Goal: Task Accomplishment & Management: Use online tool/utility

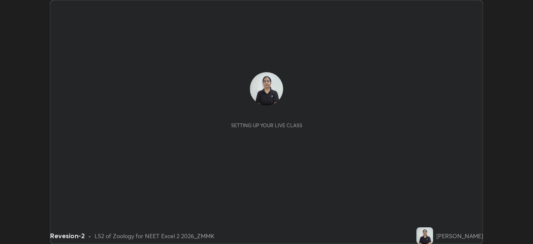
scroll to position [244, 533]
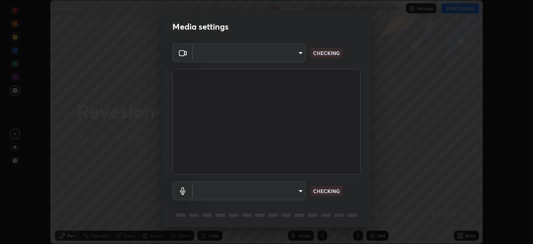
type input "4754043b5410746a580f0857bf65dcb3e44c8021038309057b6ae6a47b5825dd"
type input "default"
click at [342, 179] on div "Default - Digital Audio Interface (USB Digital Audio) (534d:2109) default CHECK…" at bounding box center [267, 202] width 188 height 55
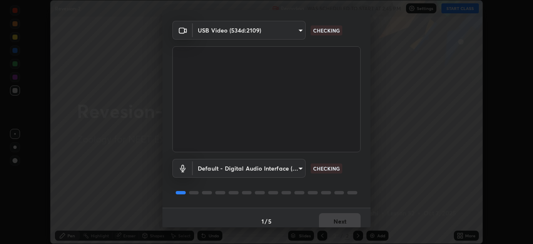
scroll to position [30, 0]
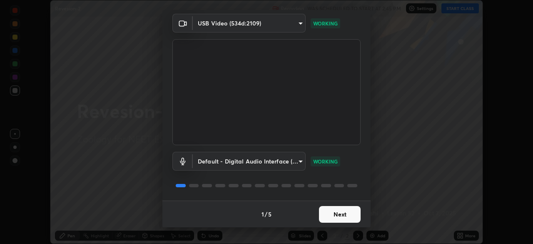
click at [349, 215] on button "Next" at bounding box center [340, 214] width 42 height 17
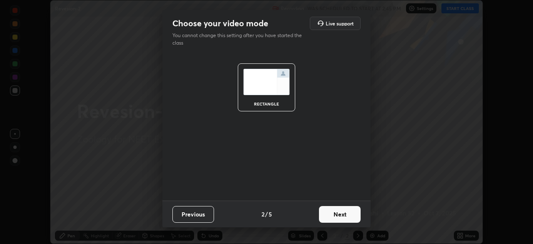
click at [349, 215] on button "Next" at bounding box center [340, 214] width 42 height 17
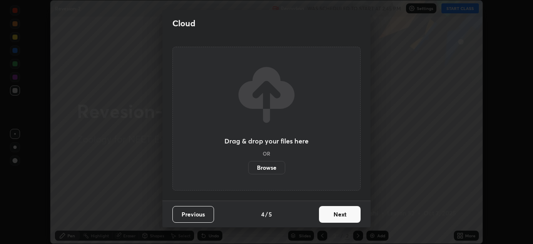
click at [348, 212] on button "Next" at bounding box center [340, 214] width 42 height 17
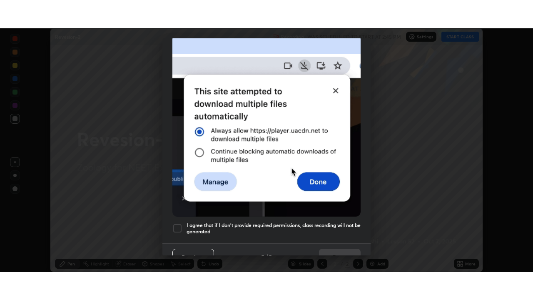
scroll to position [200, 0]
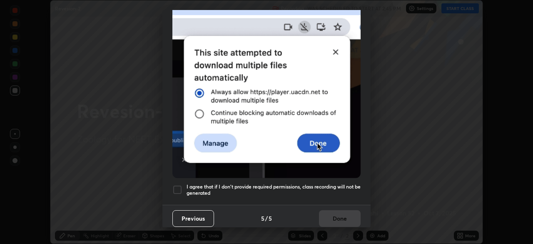
click at [176, 185] on div at bounding box center [178, 190] width 10 height 10
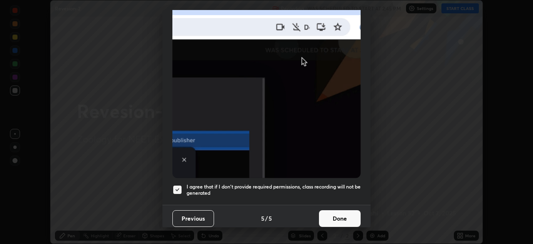
click at [346, 215] on button "Done" at bounding box center [340, 218] width 42 height 17
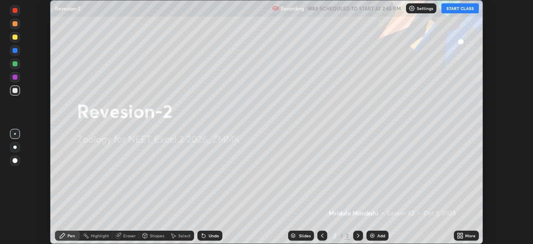
click at [461, 236] on icon at bounding box center [462, 237] width 2 height 2
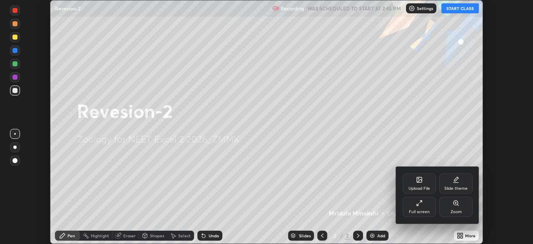
click at [419, 210] on div "Full screen" at bounding box center [419, 212] width 21 height 4
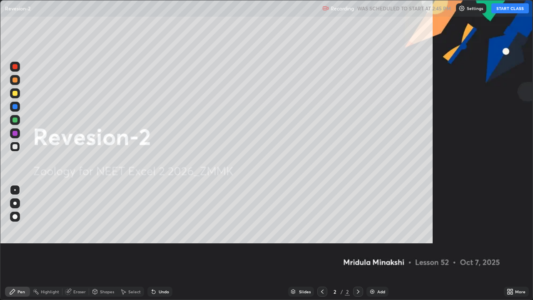
scroll to position [300, 533]
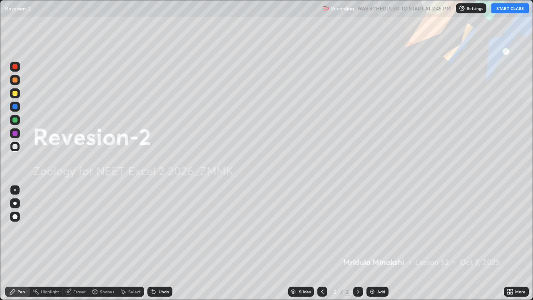
click at [516, 9] on button "START CLASS" at bounding box center [511, 8] width 38 height 10
click at [378, 243] on div "Add" at bounding box center [382, 292] width 8 height 4
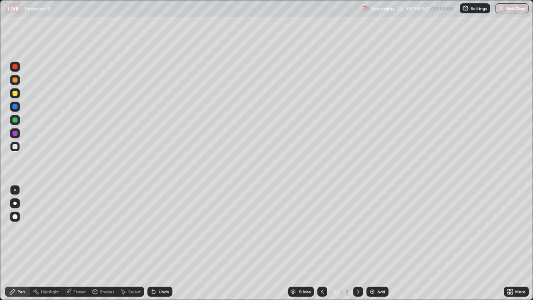
click at [15, 120] on div at bounding box center [15, 120] width 5 height 5
click at [15, 147] on div at bounding box center [15, 146] width 5 height 5
click at [17, 243] on div "Pen" at bounding box center [17, 292] width 25 height 10
click at [20, 243] on div "Pen" at bounding box center [17, 292] width 25 height 10
click at [80, 243] on div "Eraser" at bounding box center [79, 292] width 13 height 4
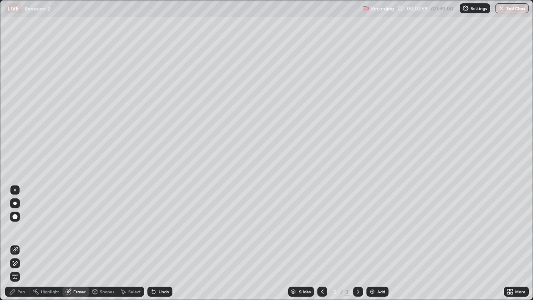
click at [20, 243] on div "Pen" at bounding box center [22, 292] width 8 height 4
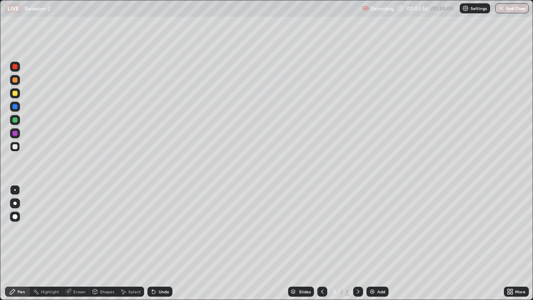
click at [80, 243] on div "Eraser" at bounding box center [79, 292] width 13 height 4
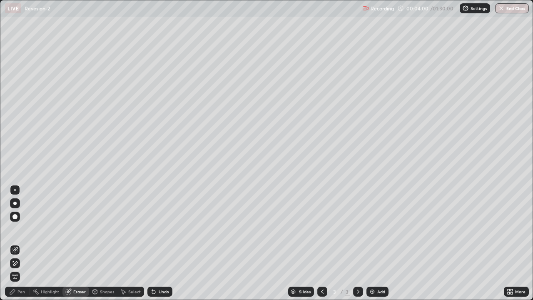
click at [19, 243] on div "Pen" at bounding box center [22, 292] width 8 height 4
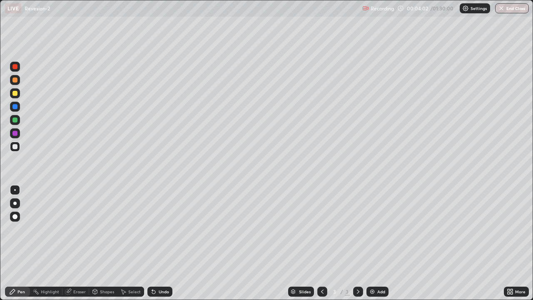
click at [17, 120] on div at bounding box center [15, 120] width 5 height 5
click at [378, 243] on div "Add" at bounding box center [382, 292] width 8 height 4
click at [15, 67] on div at bounding box center [15, 66] width 5 height 5
click at [14, 148] on div at bounding box center [15, 146] width 5 height 5
click at [80, 243] on div "Eraser" at bounding box center [79, 292] width 13 height 4
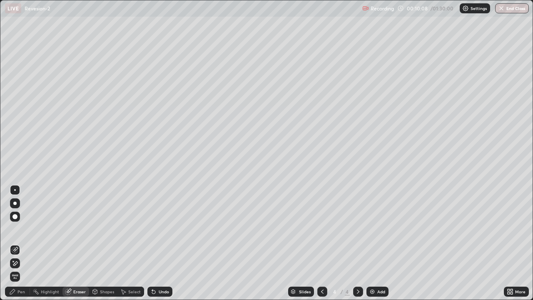
click at [25, 243] on div "Pen" at bounding box center [17, 292] width 25 height 10
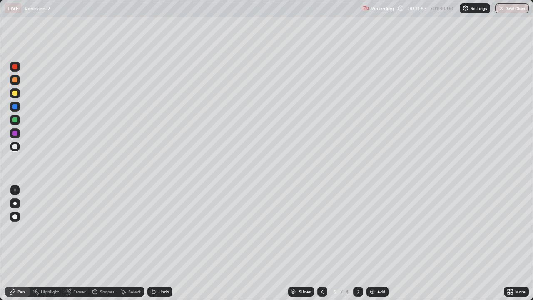
click at [15, 123] on div at bounding box center [15, 120] width 10 height 10
click at [383, 243] on div "Add" at bounding box center [382, 292] width 8 height 4
click at [16, 147] on div at bounding box center [15, 146] width 5 height 5
click at [17, 120] on div at bounding box center [15, 120] width 5 height 5
click at [79, 243] on div "Eraser" at bounding box center [79, 292] width 13 height 4
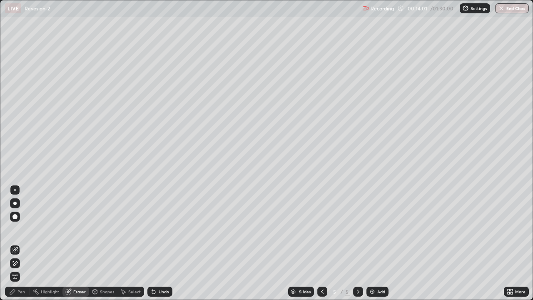
click at [28, 243] on div "Pen" at bounding box center [17, 292] width 25 height 10
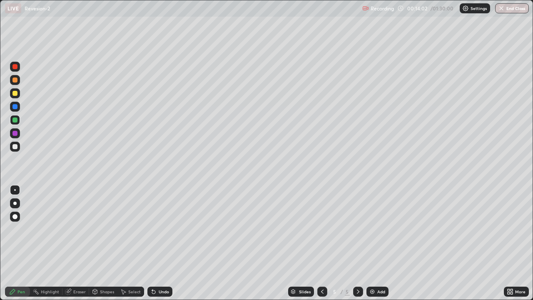
click at [23, 243] on div "Pen" at bounding box center [22, 292] width 8 height 4
click at [77, 243] on div "Eraser" at bounding box center [79, 292] width 13 height 4
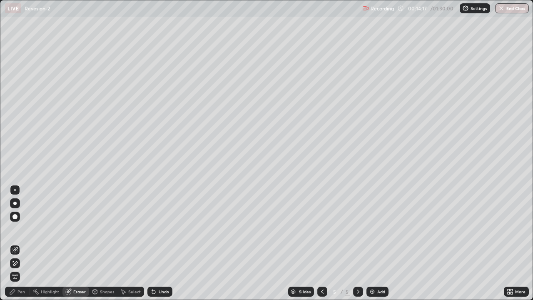
click at [22, 243] on div "Pen" at bounding box center [17, 292] width 25 height 10
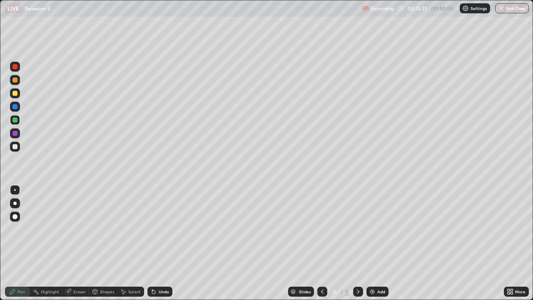
click at [322, 243] on icon at bounding box center [322, 291] width 7 height 7
click at [361, 243] on div at bounding box center [358, 292] width 10 height 10
click at [378, 243] on div "Add" at bounding box center [382, 292] width 8 height 4
click at [15, 148] on div at bounding box center [15, 146] width 5 height 5
click at [83, 243] on div "Eraser" at bounding box center [79, 292] width 13 height 4
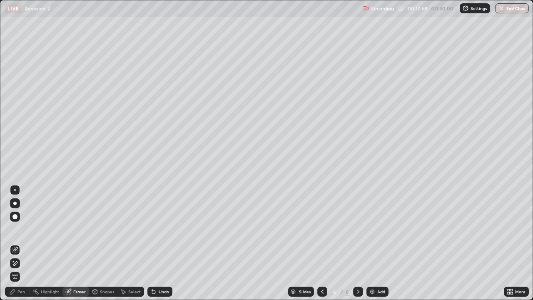
click at [21, 243] on div "Pen" at bounding box center [22, 292] width 8 height 4
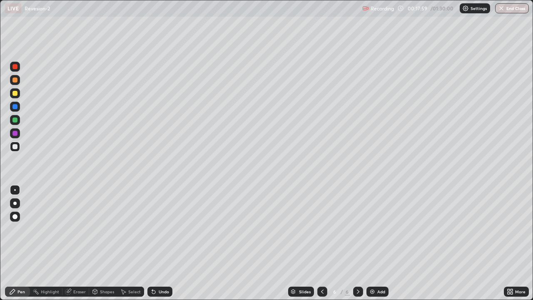
click at [15, 119] on div at bounding box center [15, 120] width 5 height 5
click at [19, 148] on div at bounding box center [15, 147] width 10 height 10
click at [25, 243] on div "Pen" at bounding box center [17, 292] width 25 height 10
click at [379, 243] on div "Add" at bounding box center [382, 292] width 8 height 4
click at [323, 243] on icon at bounding box center [322, 291] width 7 height 7
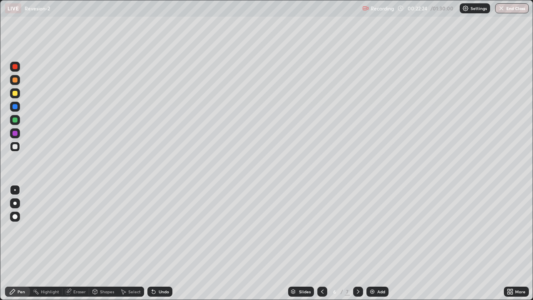
click at [380, 243] on div "Add" at bounding box center [382, 292] width 8 height 4
click at [325, 243] on div at bounding box center [323, 292] width 10 height 10
click at [357, 243] on icon at bounding box center [358, 291] width 7 height 7
click at [357, 243] on icon at bounding box center [358, 292] width 3 height 4
click at [18, 120] on div at bounding box center [15, 120] width 10 height 10
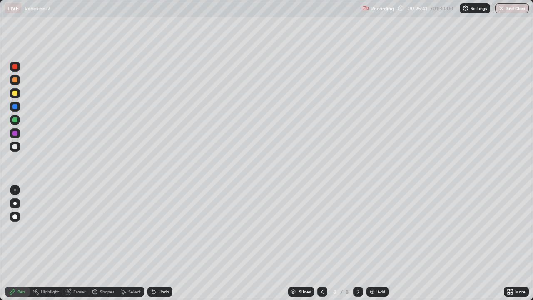
click at [78, 243] on div "Eraser" at bounding box center [79, 292] width 13 height 4
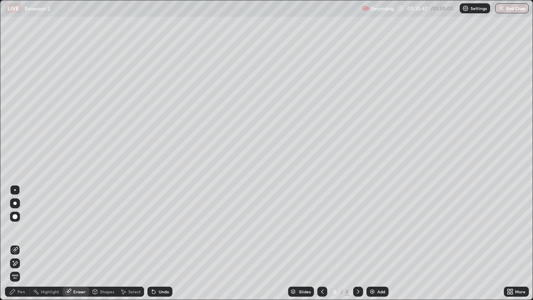
click at [76, 243] on div "Eraser" at bounding box center [79, 292] width 13 height 4
click at [20, 243] on div "Pen" at bounding box center [22, 292] width 8 height 4
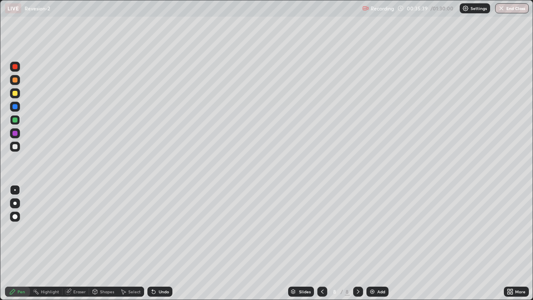
click at [20, 95] on div at bounding box center [15, 93] width 10 height 10
click at [383, 243] on div "Add" at bounding box center [382, 292] width 8 height 4
click at [18, 120] on div at bounding box center [15, 120] width 10 height 10
click at [20, 149] on div at bounding box center [15, 147] width 10 height 10
click at [81, 243] on div "Eraser" at bounding box center [76, 292] width 27 height 10
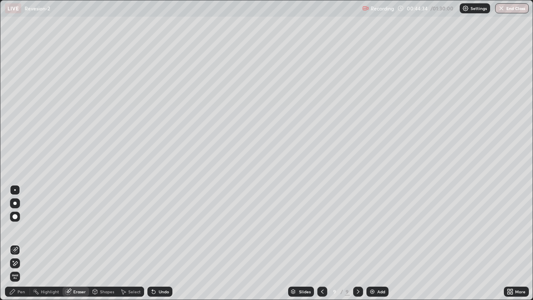
click at [24, 243] on div "Pen" at bounding box center [22, 292] width 8 height 4
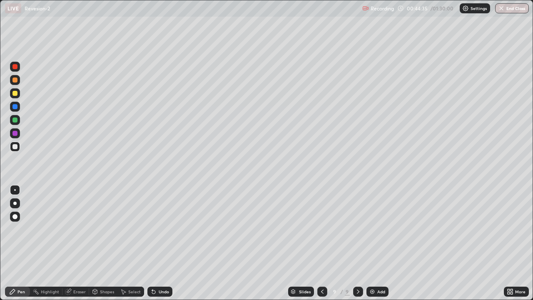
click at [20, 121] on div at bounding box center [15, 120] width 10 height 10
click at [325, 243] on div at bounding box center [323, 292] width 10 height 10
click at [331, 243] on div "8" at bounding box center [335, 291] width 8 height 5
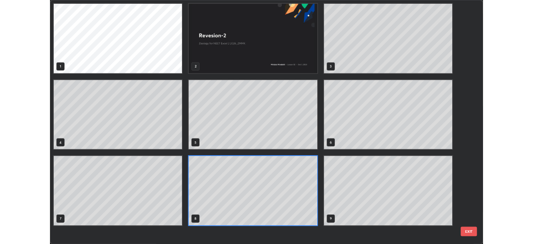
scroll to position [297, 528]
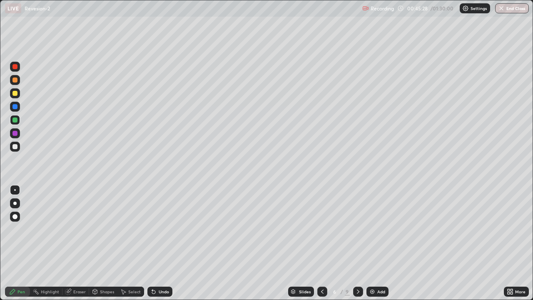
click at [357, 243] on icon at bounding box center [358, 291] width 7 height 7
click at [378, 243] on div "Add" at bounding box center [382, 292] width 8 height 4
click at [16, 148] on div at bounding box center [15, 146] width 5 height 5
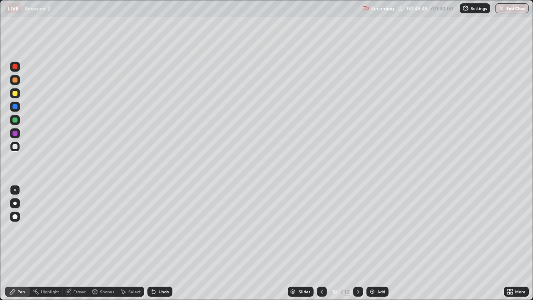
click at [19, 119] on div at bounding box center [15, 120] width 10 height 10
click at [98, 243] on div "Shapes" at bounding box center [103, 291] width 28 height 17
click at [23, 243] on div "Pen" at bounding box center [22, 292] width 8 height 4
click at [15, 145] on div at bounding box center [15, 146] width 5 height 5
click at [13, 120] on div at bounding box center [15, 120] width 5 height 5
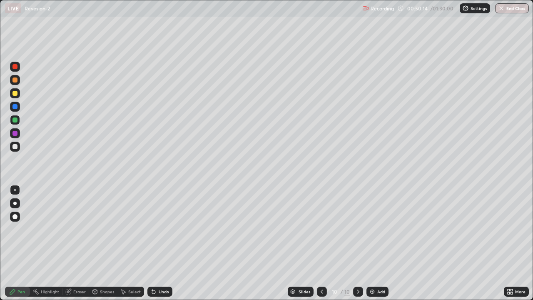
click at [18, 146] on div at bounding box center [15, 147] width 10 height 10
click at [18, 120] on div at bounding box center [15, 120] width 10 height 10
click at [19, 147] on div at bounding box center [15, 147] width 10 height 10
click at [358, 243] on icon at bounding box center [358, 291] width 7 height 7
click at [378, 243] on div "Add" at bounding box center [382, 292] width 8 height 4
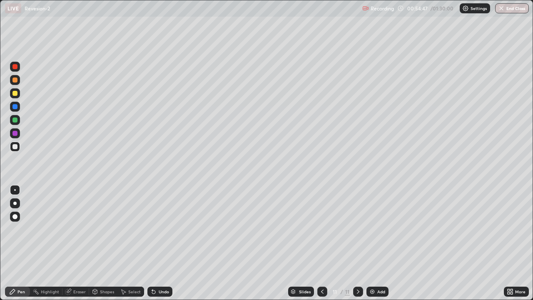
click at [13, 121] on div at bounding box center [15, 120] width 5 height 5
click at [15, 147] on div at bounding box center [15, 146] width 5 height 5
click at [77, 243] on div "Eraser" at bounding box center [76, 292] width 27 height 10
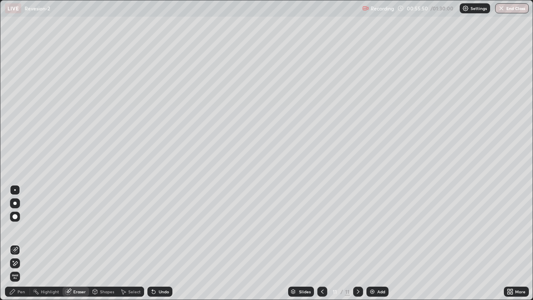
click at [20, 243] on div "Pen" at bounding box center [17, 292] width 25 height 10
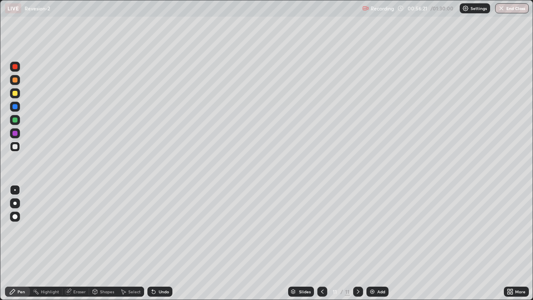
click at [81, 243] on div "Eraser" at bounding box center [79, 292] width 13 height 4
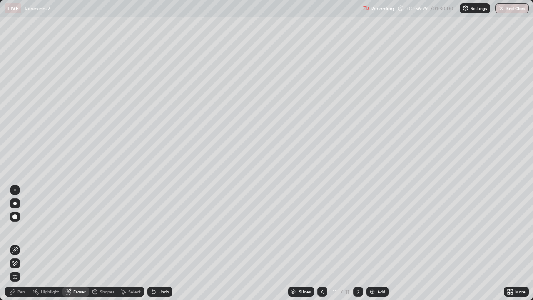
click at [21, 243] on div "Pen" at bounding box center [22, 292] width 8 height 4
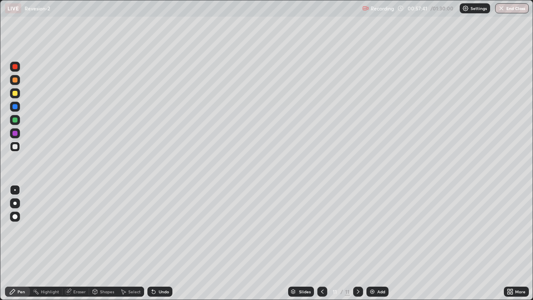
click at [15, 119] on div at bounding box center [15, 120] width 5 height 5
click at [17, 106] on div at bounding box center [15, 106] width 5 height 5
click at [16, 133] on div at bounding box center [15, 133] width 5 height 5
click at [15, 147] on div at bounding box center [15, 146] width 5 height 5
click at [15, 133] on div at bounding box center [15, 133] width 5 height 5
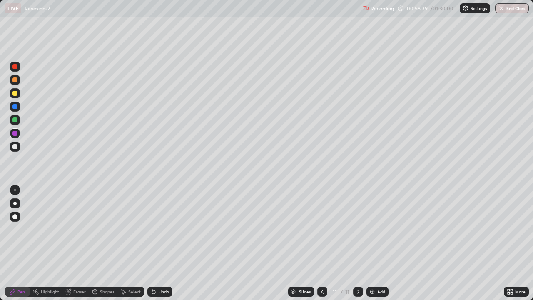
click at [15, 121] on div at bounding box center [15, 120] width 5 height 5
click at [18, 148] on div at bounding box center [15, 147] width 10 height 10
click at [17, 145] on div at bounding box center [15, 146] width 5 height 5
click at [19, 121] on div at bounding box center [15, 120] width 10 height 10
click at [15, 133] on div at bounding box center [15, 133] width 5 height 5
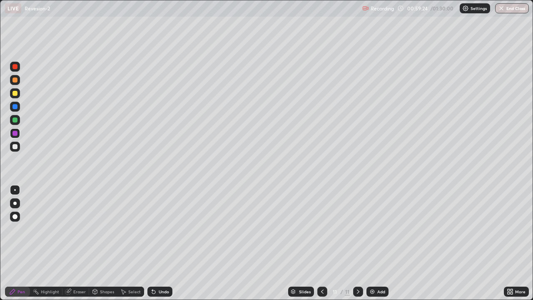
click at [18, 148] on div at bounding box center [15, 147] width 10 height 10
click at [385, 243] on div "Add" at bounding box center [378, 292] width 22 height 10
click at [14, 145] on div at bounding box center [15, 146] width 5 height 5
click at [16, 120] on div at bounding box center [15, 120] width 5 height 5
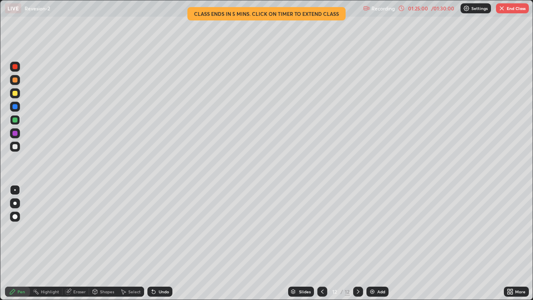
click at [513, 7] on button "End Class" at bounding box center [512, 8] width 33 height 10
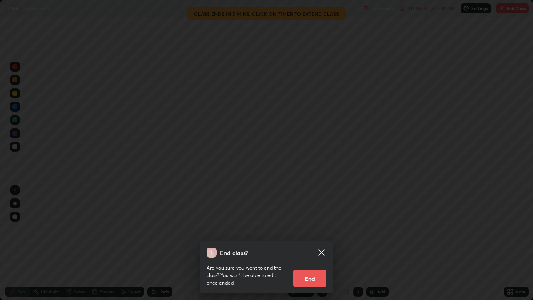
click at [317, 243] on button "End" at bounding box center [309, 278] width 33 height 17
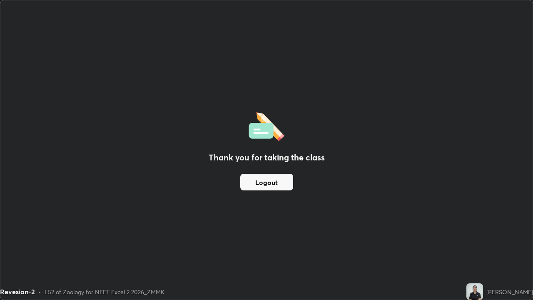
click at [281, 182] on button "Logout" at bounding box center [266, 182] width 53 height 17
click at [281, 183] on button "Logout" at bounding box center [266, 182] width 53 height 17
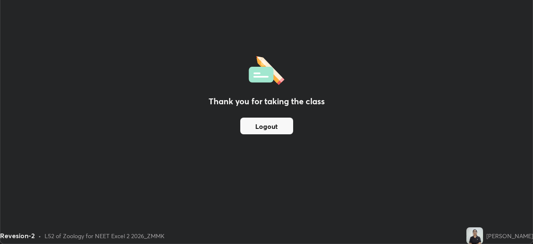
scroll to position [41436, 41146]
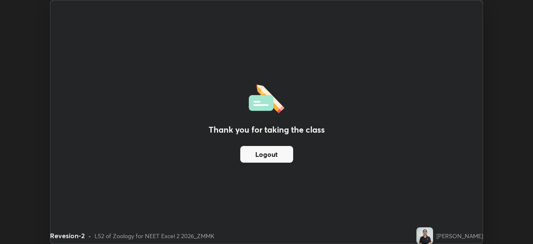
click at [278, 154] on button "Logout" at bounding box center [266, 154] width 53 height 17
click at [280, 155] on button "Logout" at bounding box center [266, 154] width 53 height 17
click at [284, 154] on button "Logout" at bounding box center [266, 154] width 53 height 17
click at [287, 153] on button "Logout" at bounding box center [266, 154] width 53 height 17
click at [283, 157] on button "Logout" at bounding box center [266, 154] width 53 height 17
